Goal: Navigation & Orientation: Find specific page/section

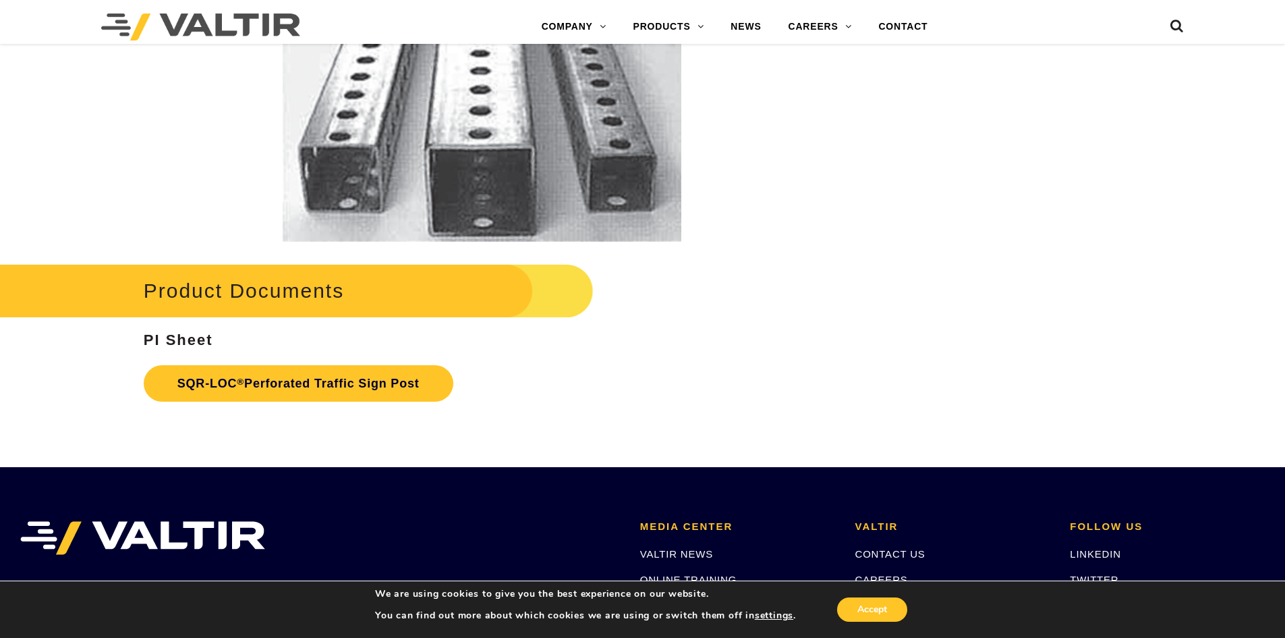
scroll to position [2496, 0]
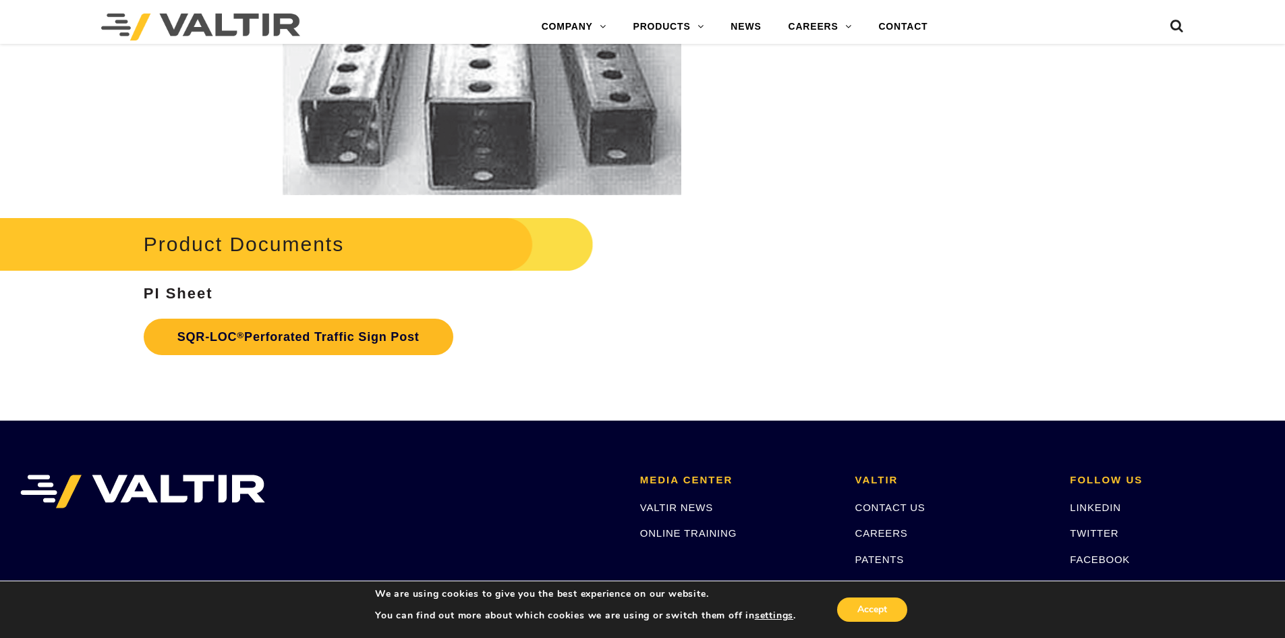
click at [201, 337] on link "SQR-LOC ® Perforated Traffic Sign Post" at bounding box center [299, 336] width 310 height 36
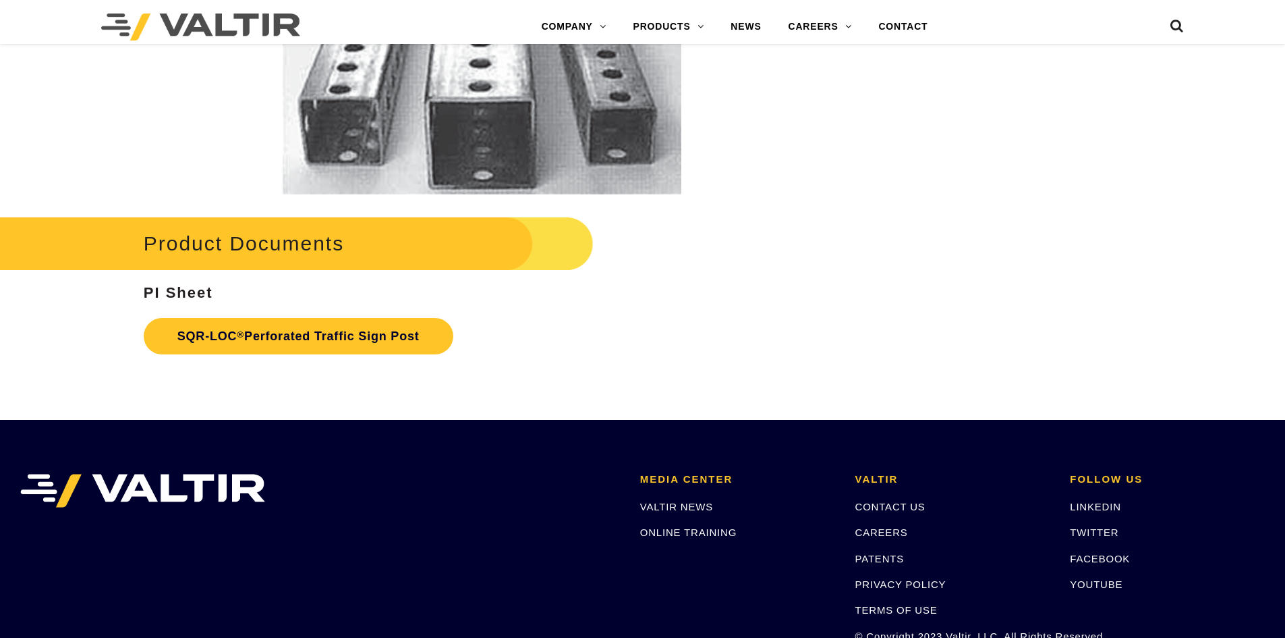
scroll to position [2496, 0]
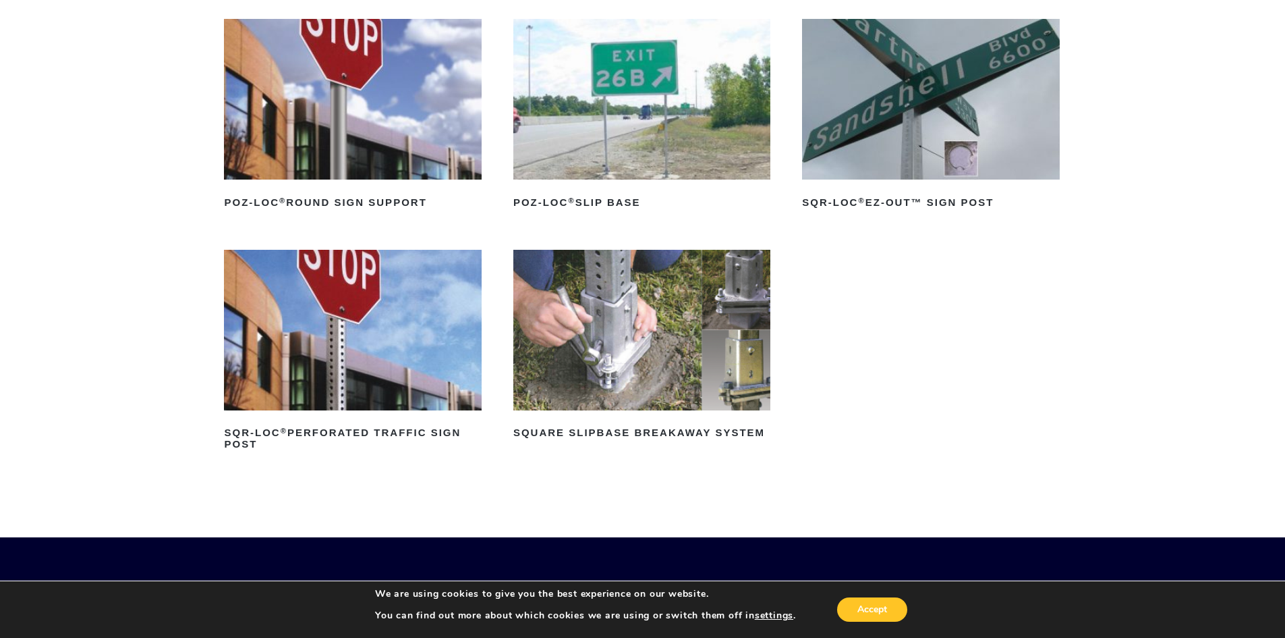
scroll to position [202, 0]
